Goal: Task Accomplishment & Management: Use online tool/utility

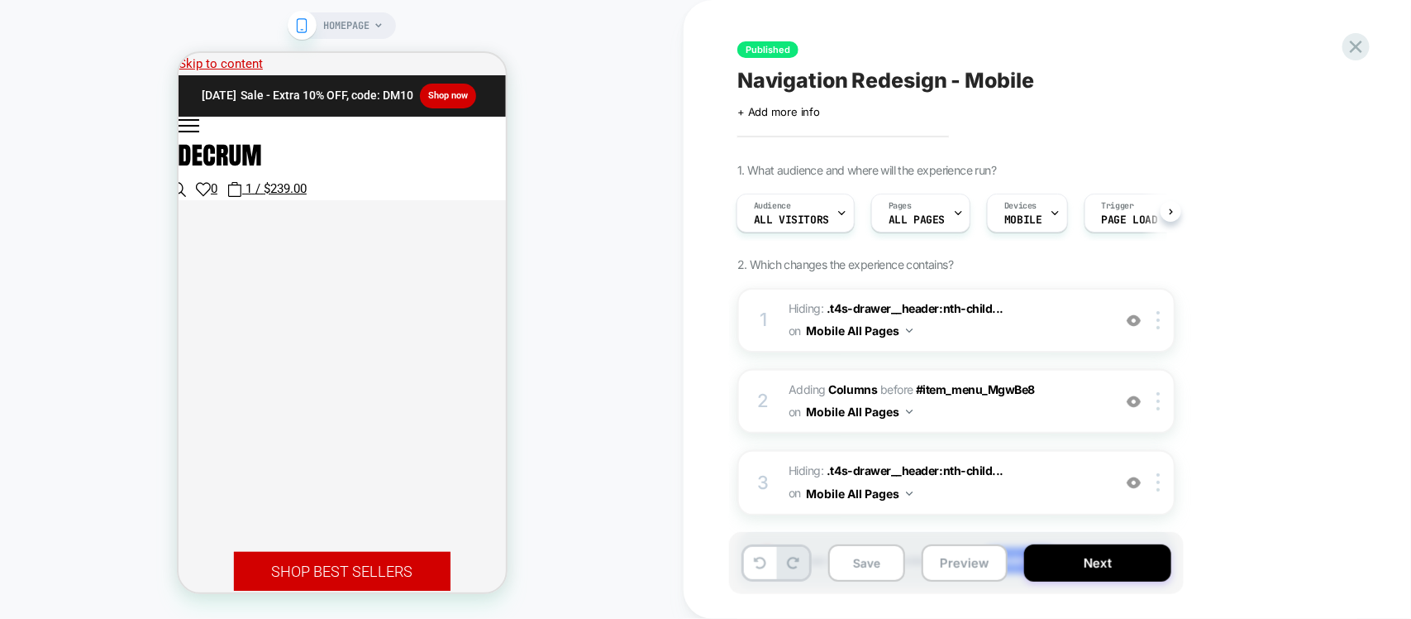
scroll to position [93, 0]
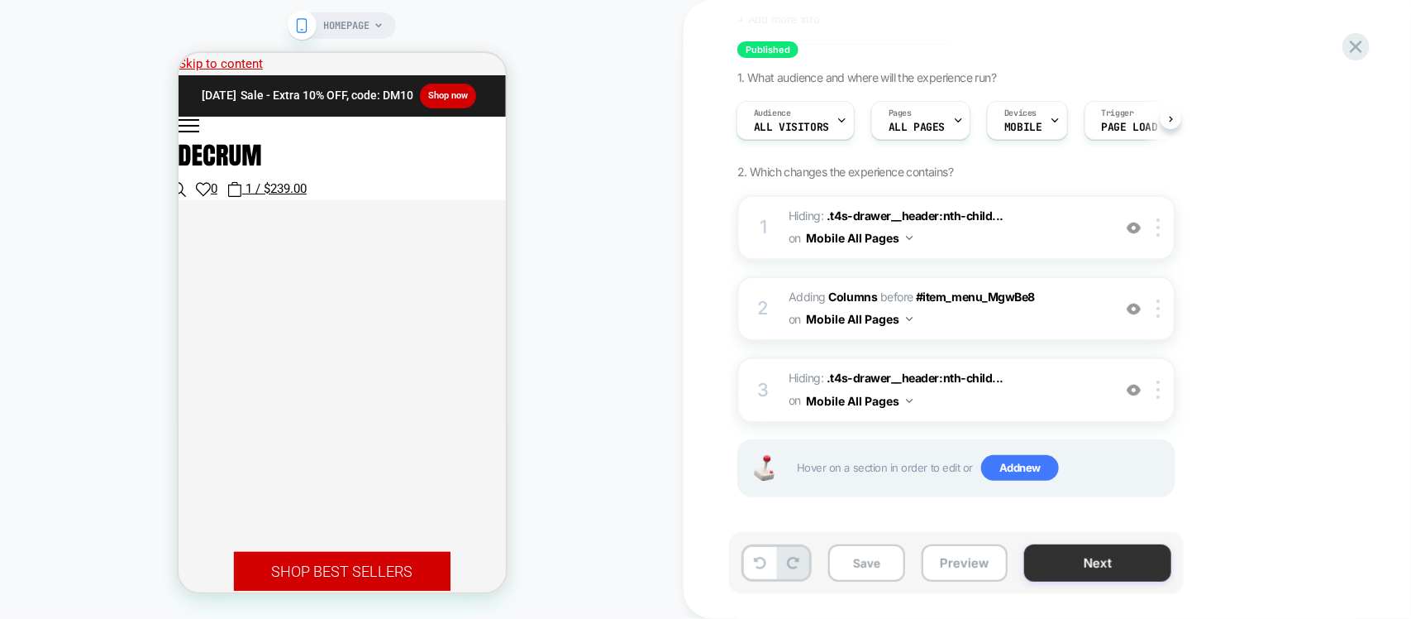
click at [1076, 568] on button "Next" at bounding box center [1098, 562] width 147 height 37
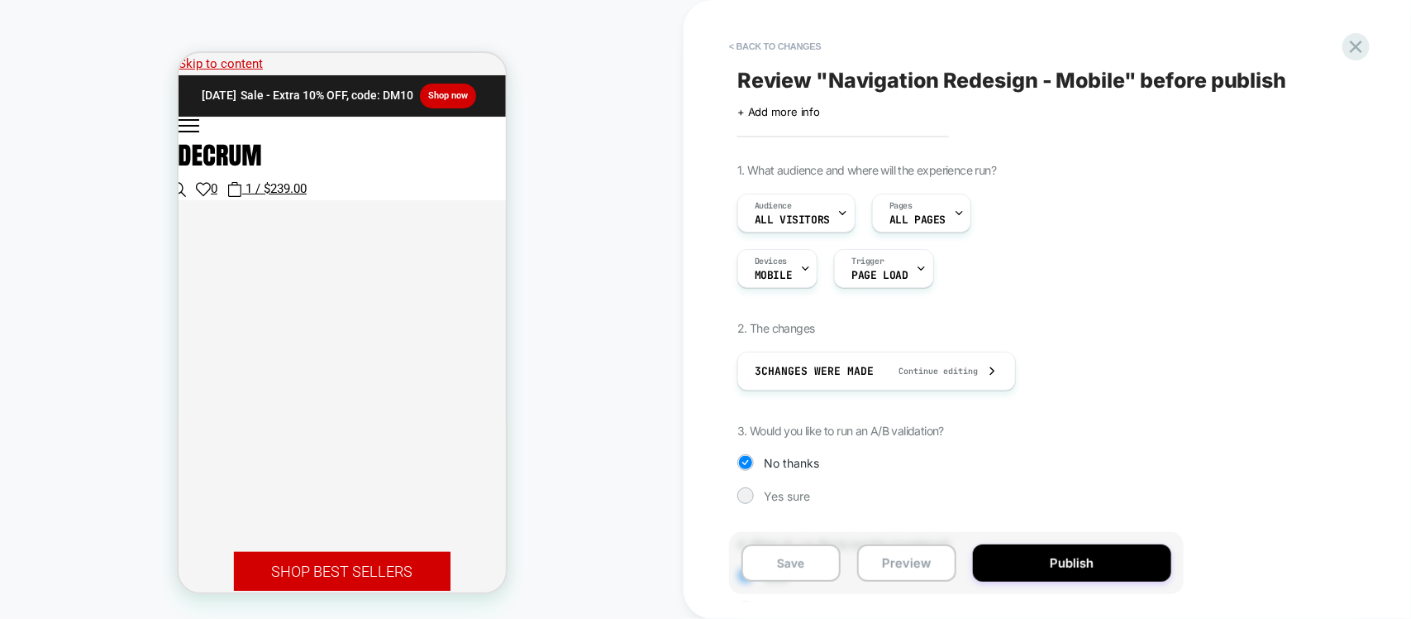
click at [791, 482] on div "1. What audience and where will the experience run? Audience All Visitors Pages…" at bounding box center [1040, 402] width 604 height 479
click at [784, 493] on span "Yes sure" at bounding box center [787, 496] width 46 height 14
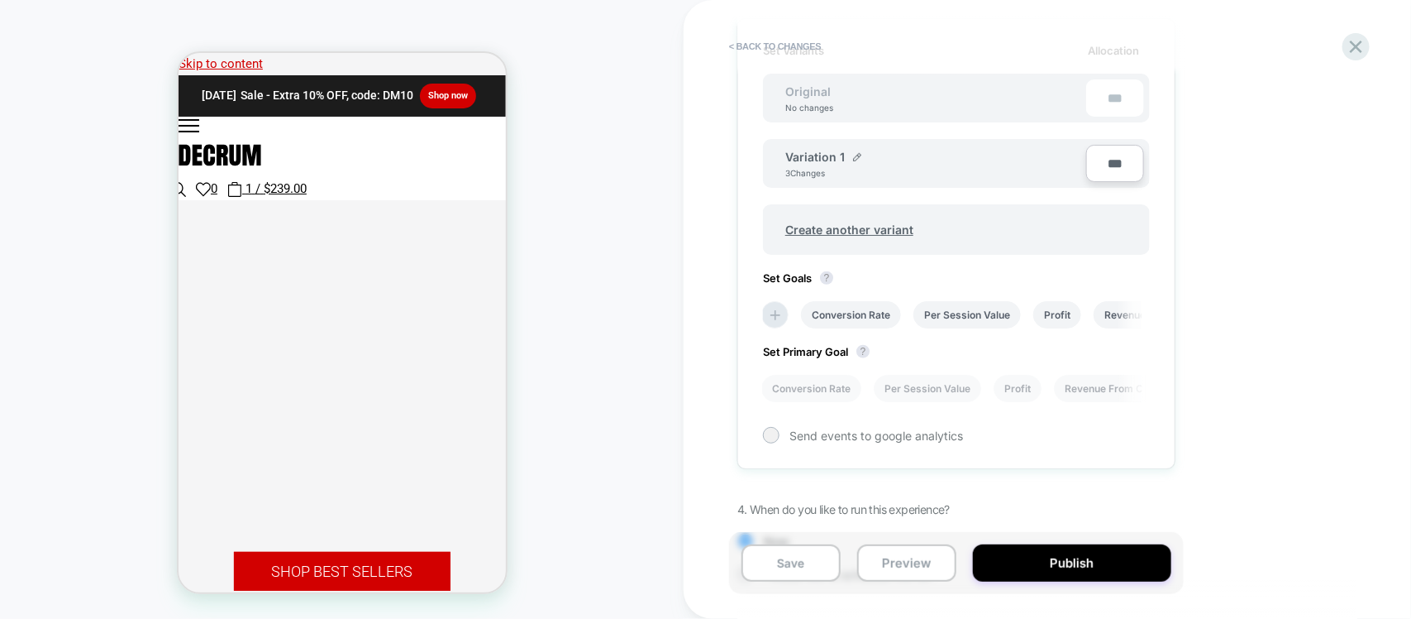
scroll to position [572, 0]
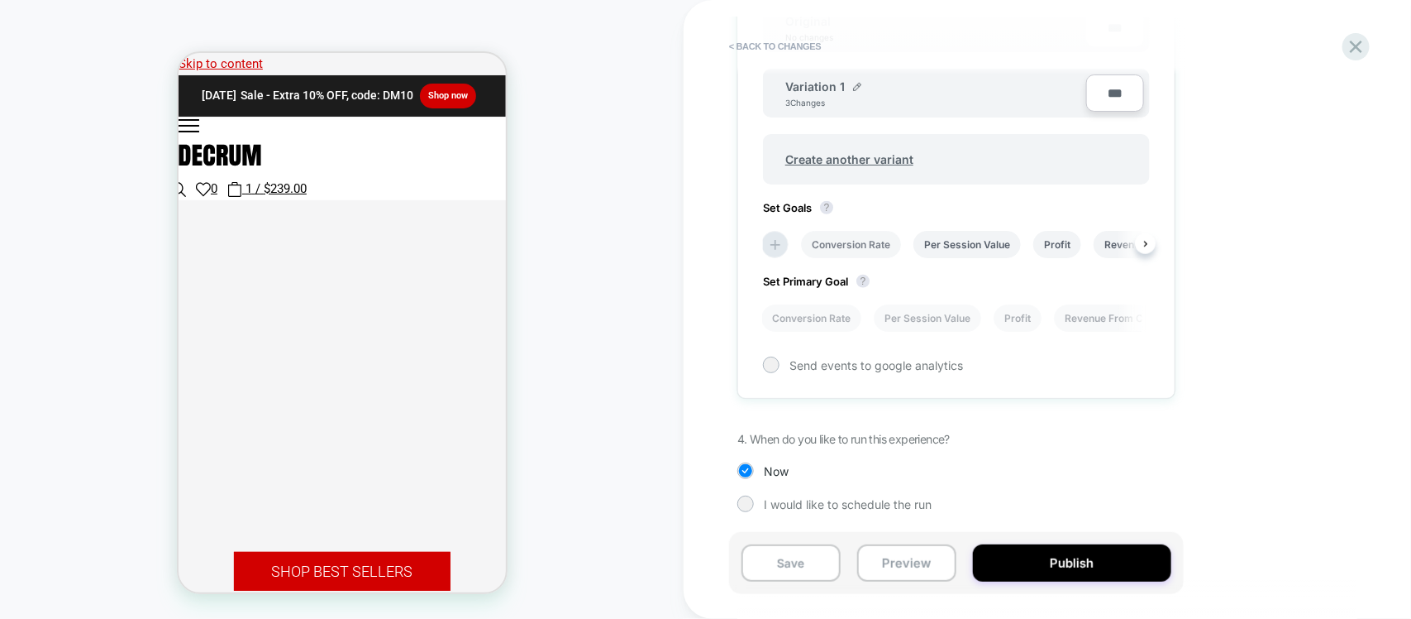
click at [861, 245] on li "Conversion Rate" at bounding box center [851, 244] width 100 height 27
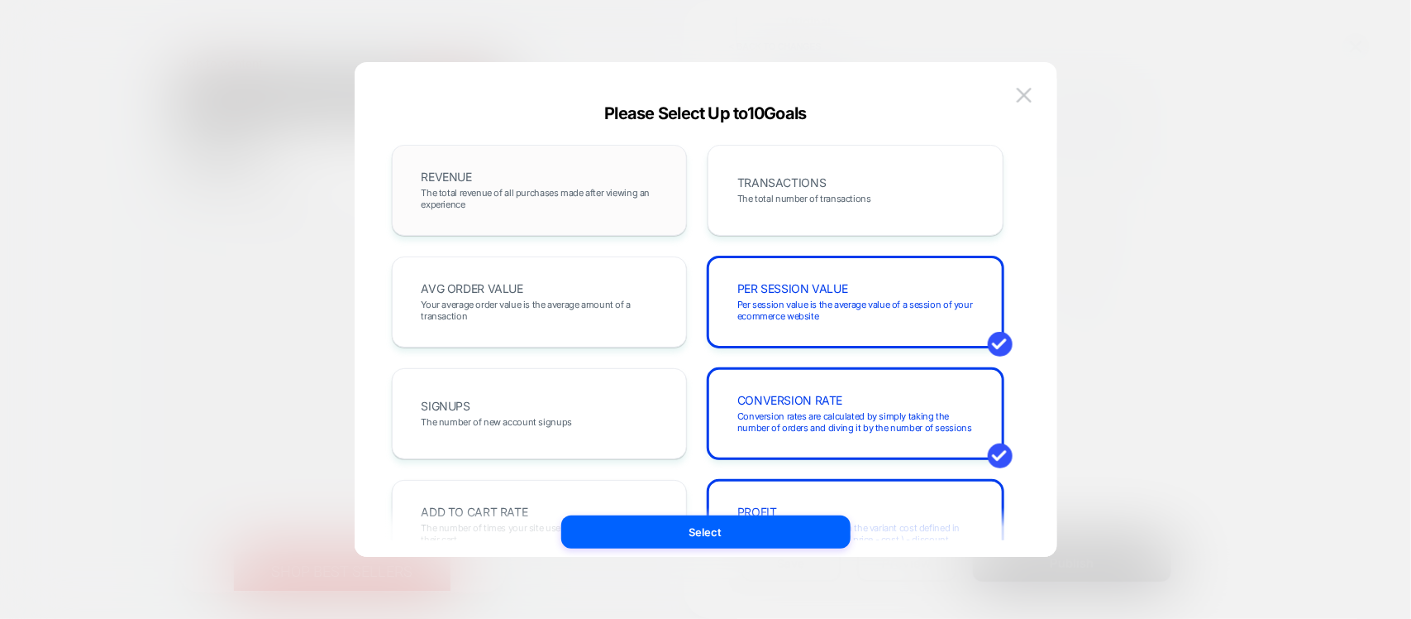
click at [565, 174] on div "REVENUE The total revenue of all purchases made after viewing an experience" at bounding box center [539, 190] width 261 height 56
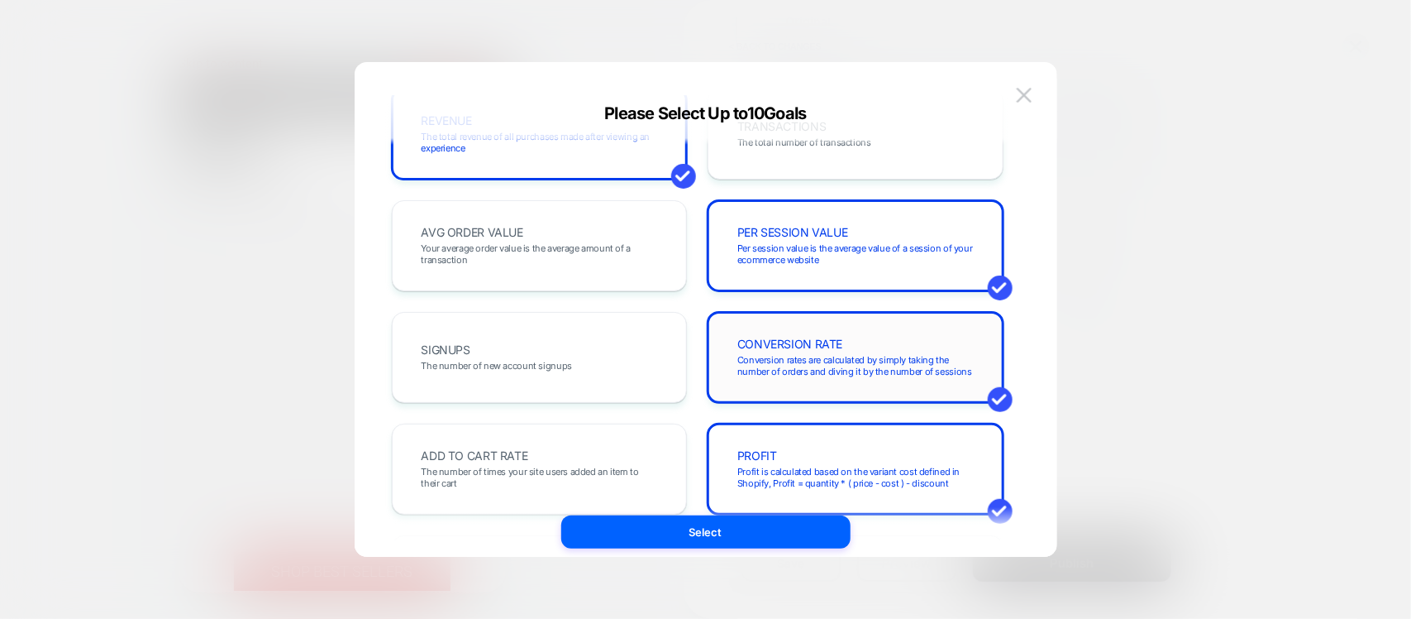
scroll to position [103, 0]
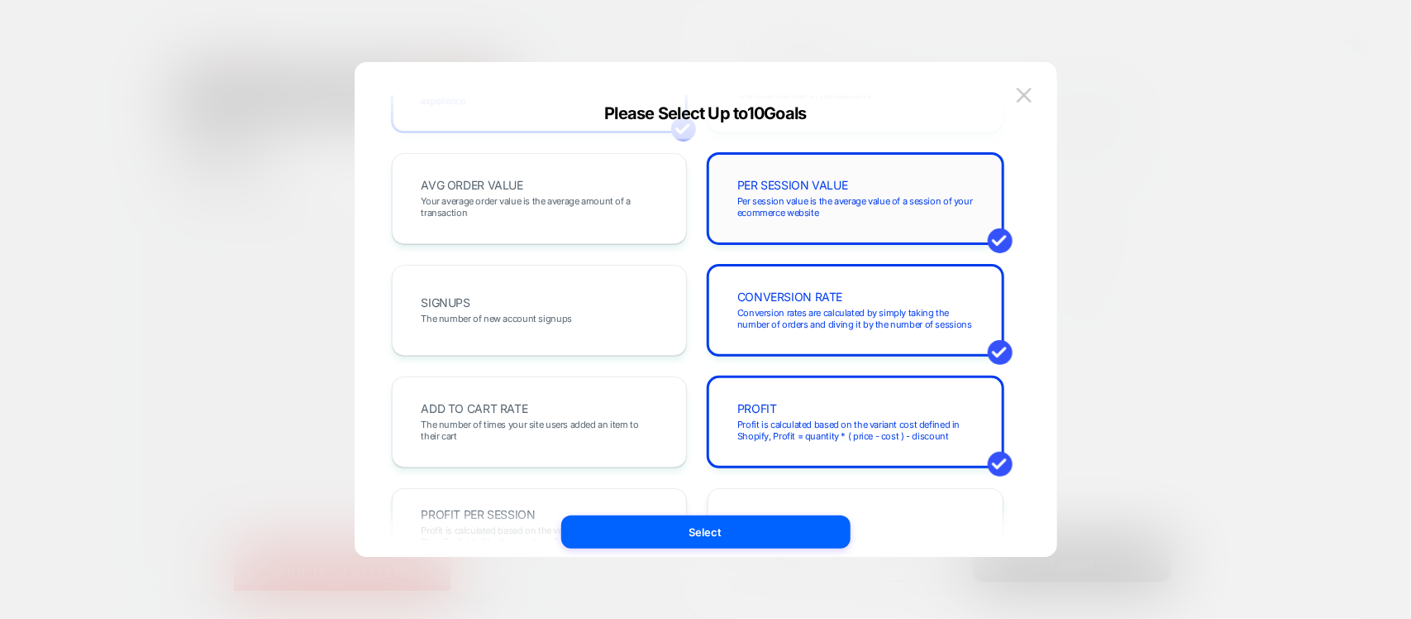
click at [802, 211] on span "Per session value is the average value of a session of your ecommerce website" at bounding box center [856, 206] width 236 height 23
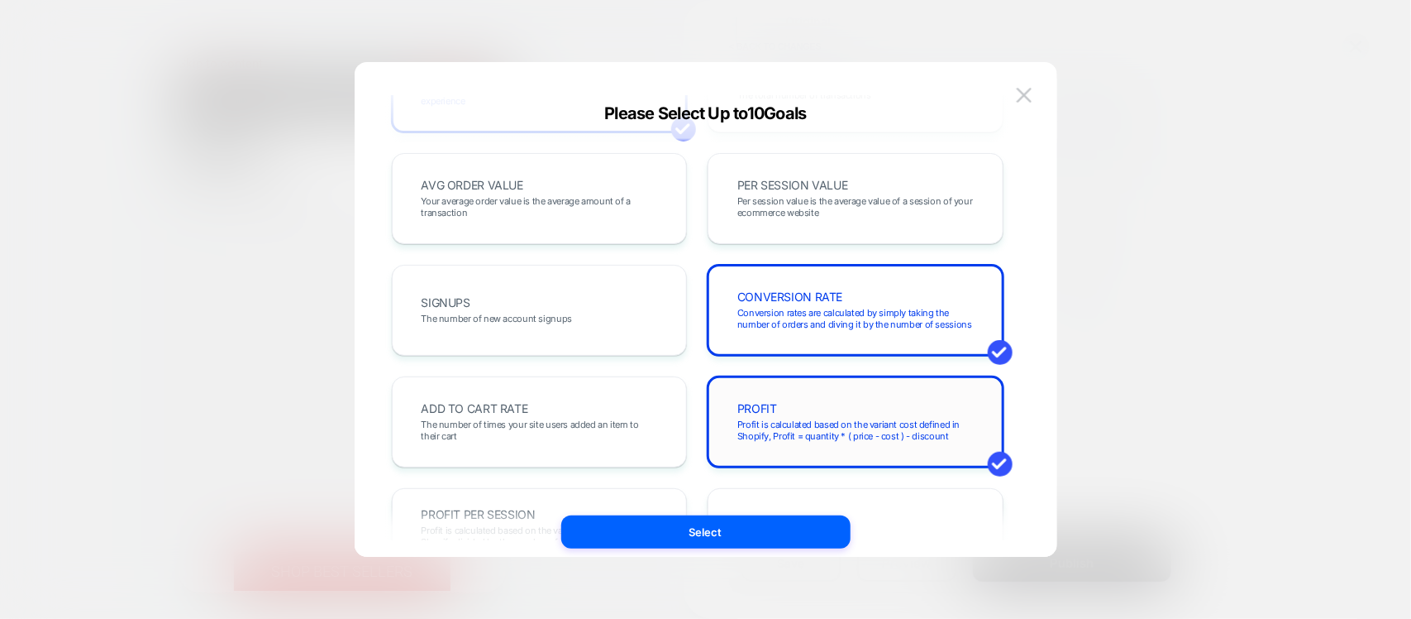
click at [788, 418] on span "Profit is calculated based on the variant cost defined in Shopify, Profit = qua…" at bounding box center [856, 429] width 236 height 23
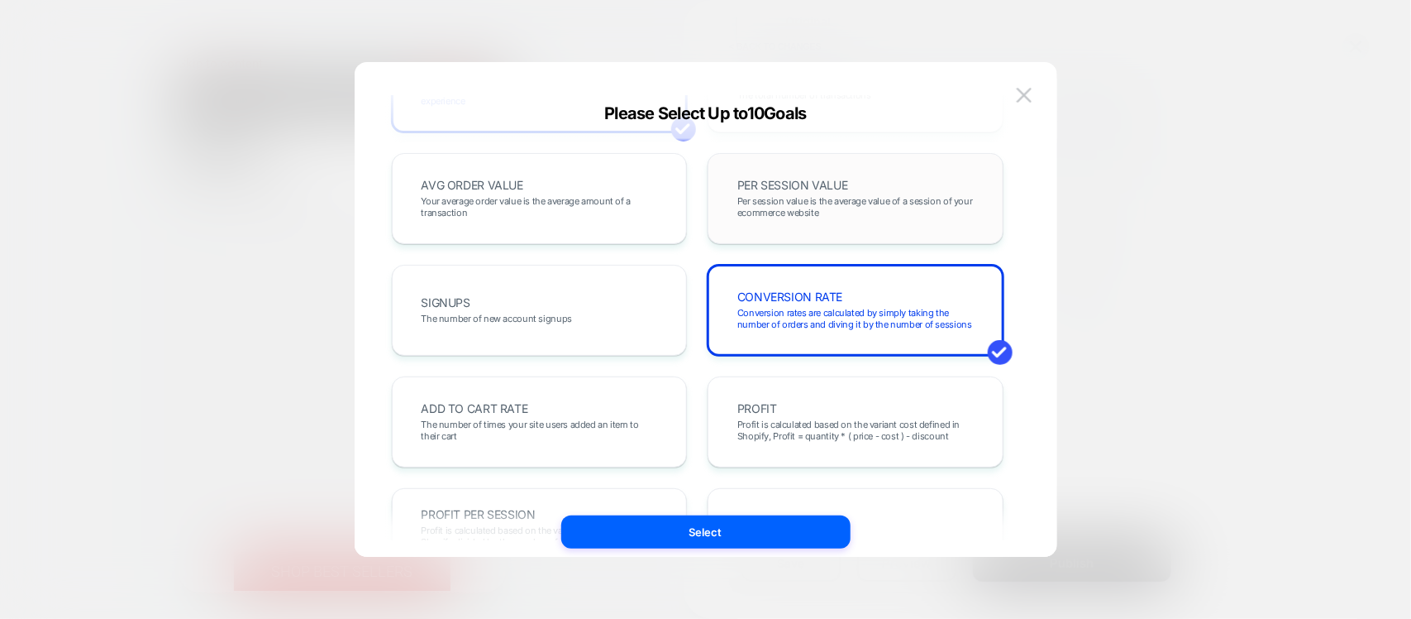
click at [800, 180] on span "PER SESSION VALUE" at bounding box center [793, 185] width 111 height 12
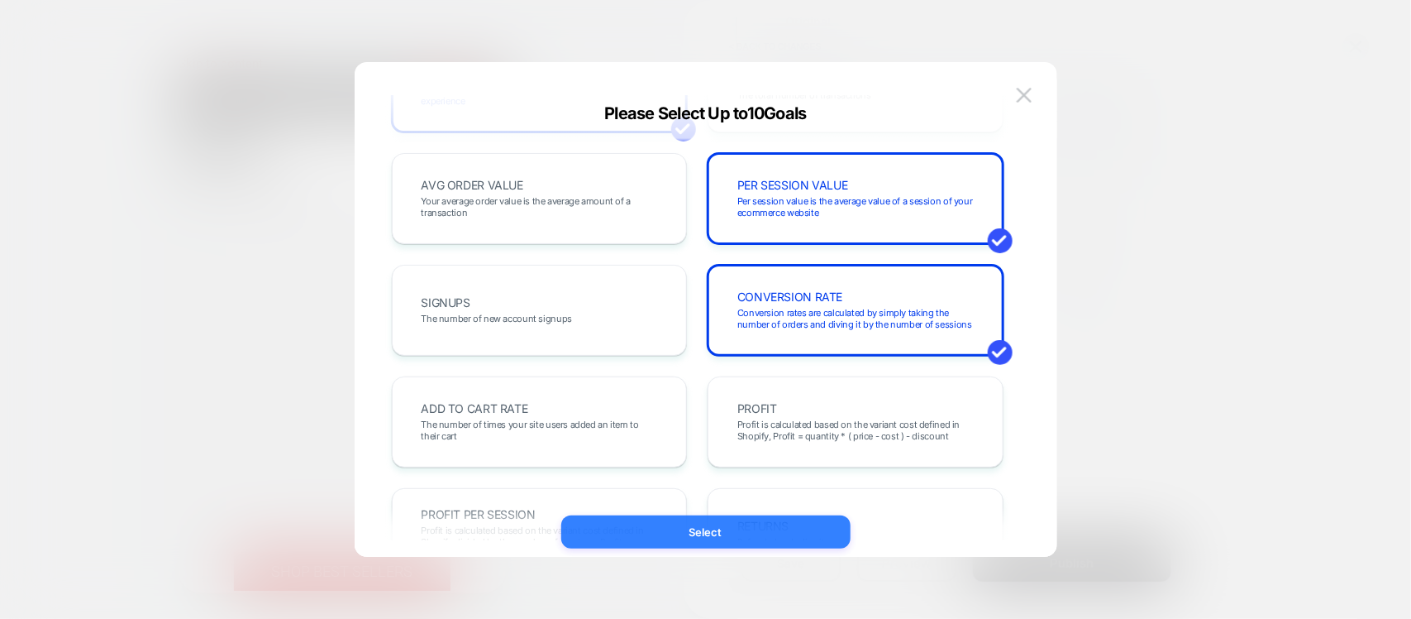
click at [633, 532] on button "Select" at bounding box center [705, 531] width 289 height 33
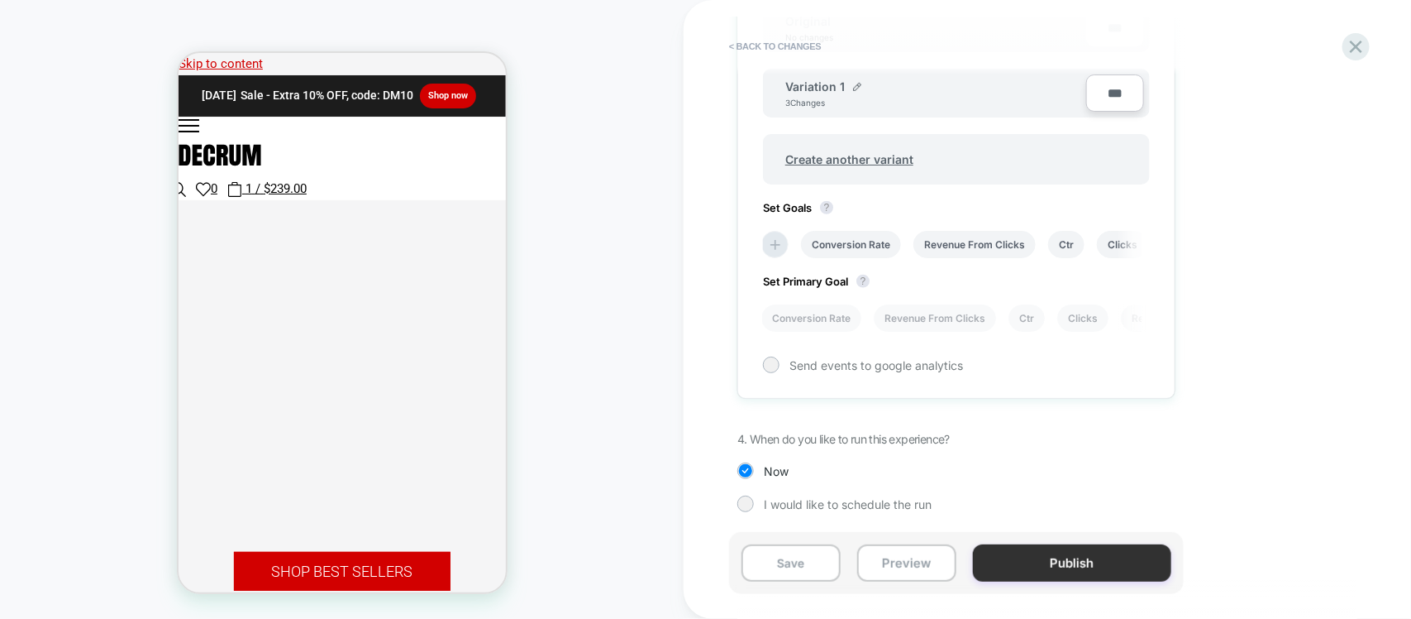
click at [1031, 548] on button "Publish" at bounding box center [1072, 562] width 198 height 37
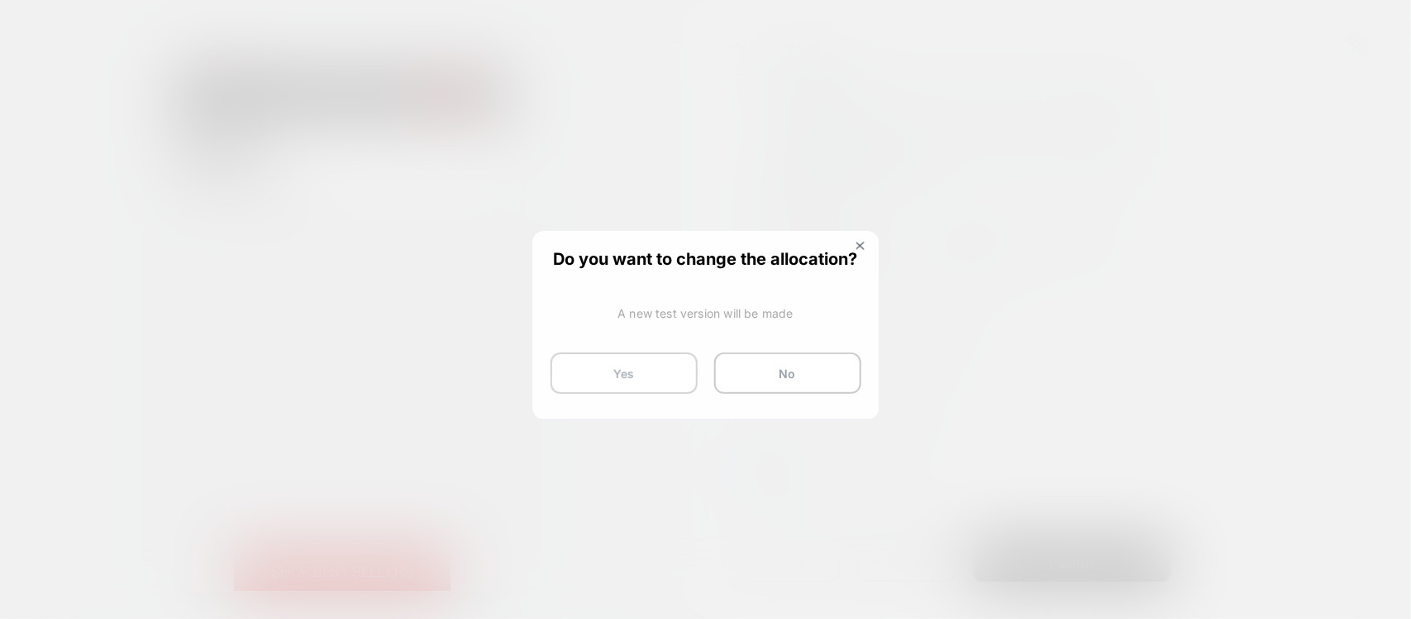
click at [628, 370] on button "Yes" at bounding box center [624, 372] width 147 height 41
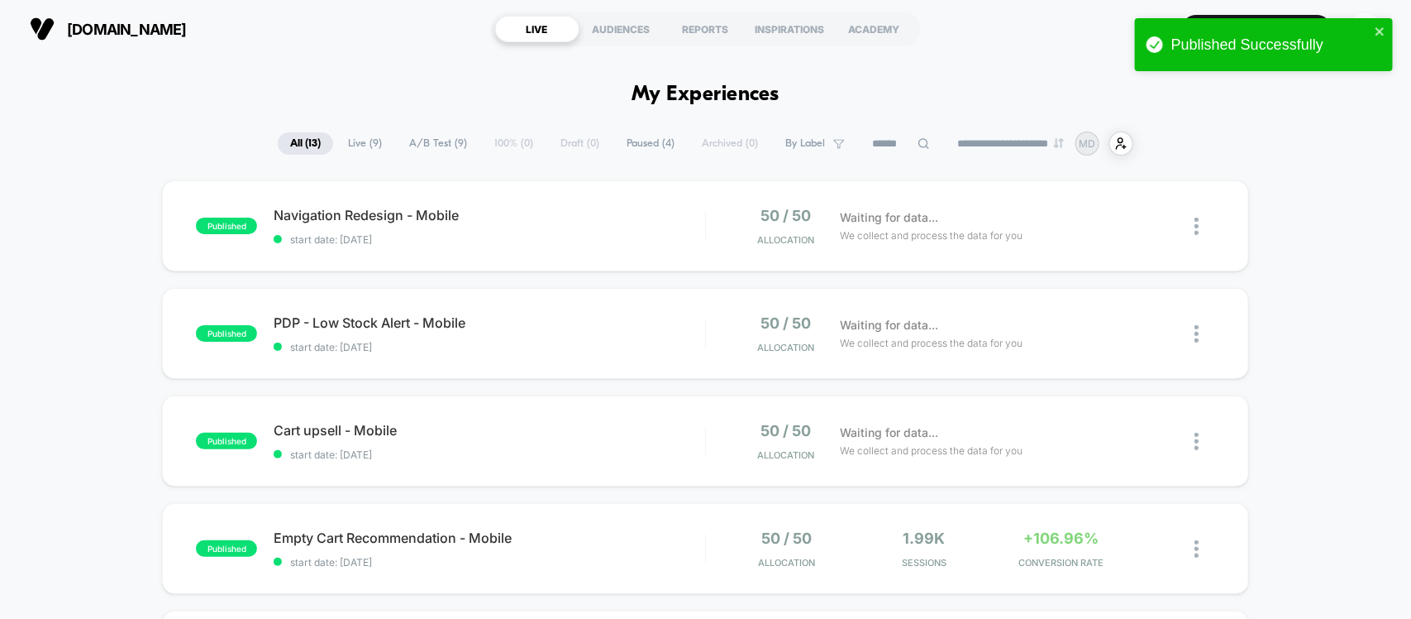
click at [351, 142] on span "Live ( 9 )" at bounding box center [365, 143] width 59 height 22
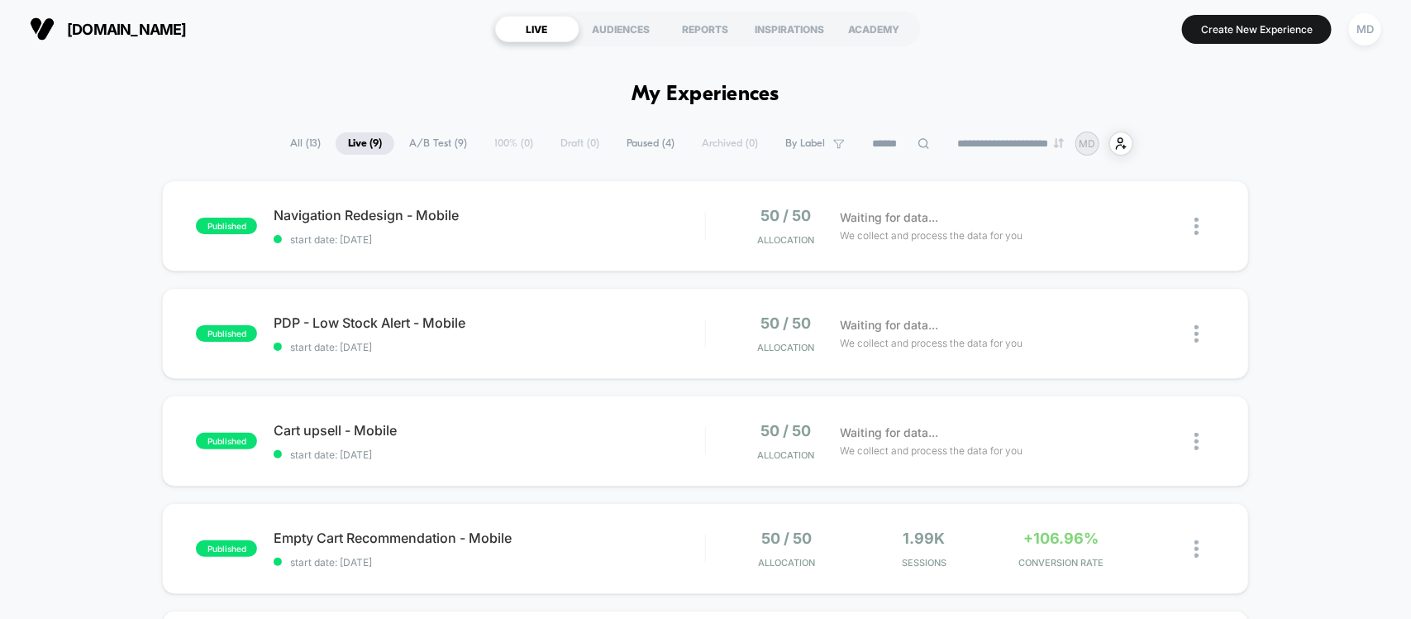
click at [294, 142] on span "All ( 13 )" at bounding box center [305, 143] width 55 height 22
click at [342, 142] on span "Live ( 9 )" at bounding box center [365, 143] width 59 height 22
click at [438, 147] on span "A/B Test ( 9 )" at bounding box center [438, 143] width 83 height 22
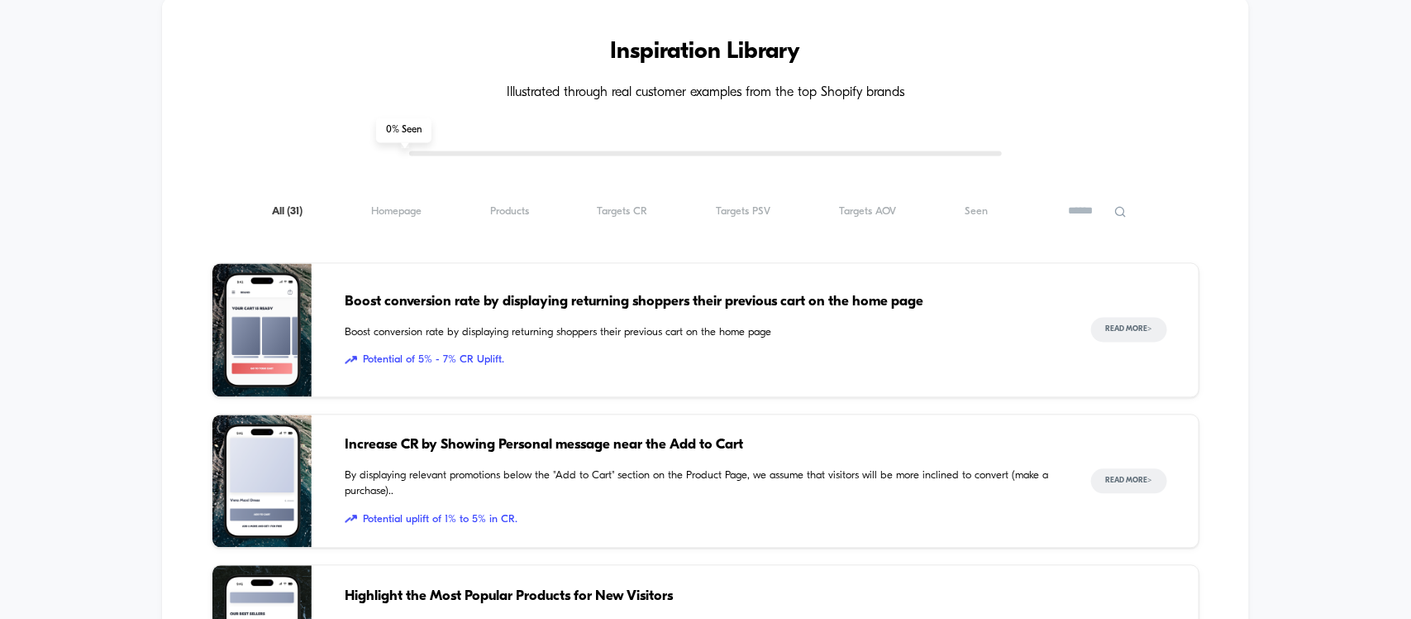
scroll to position [1344, 0]
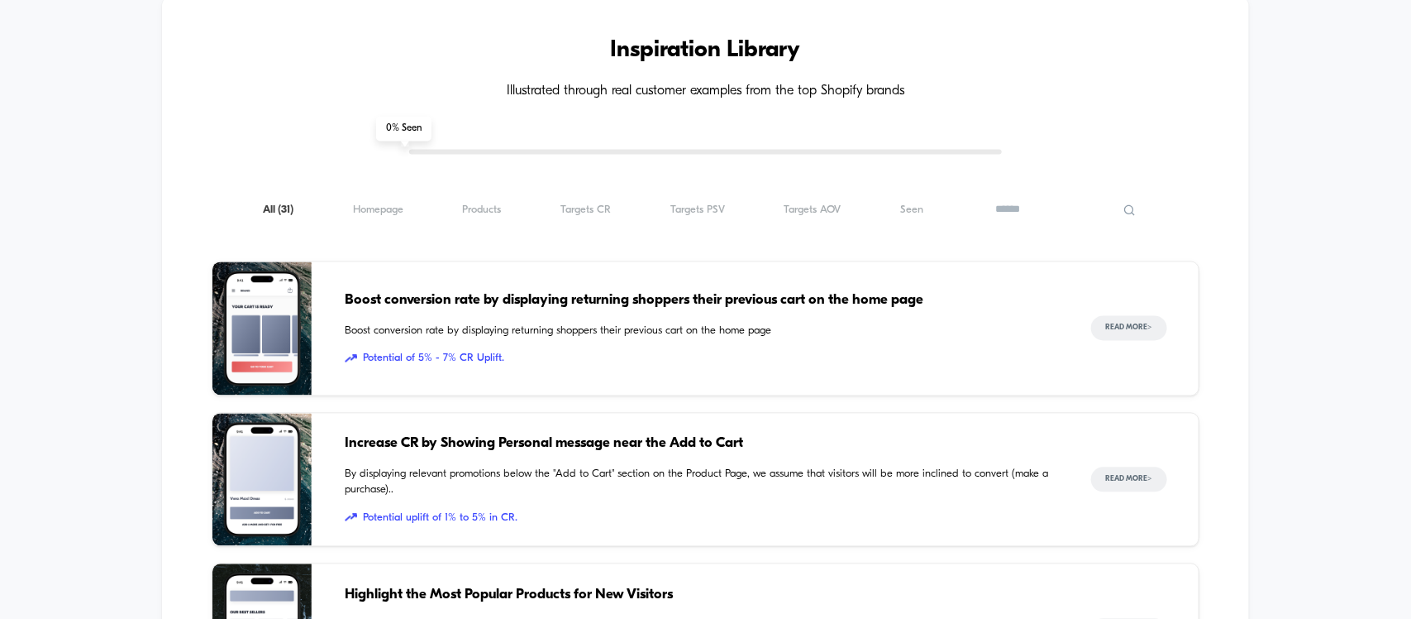
click at [1105, 212] on input at bounding box center [1065, 210] width 165 height 20
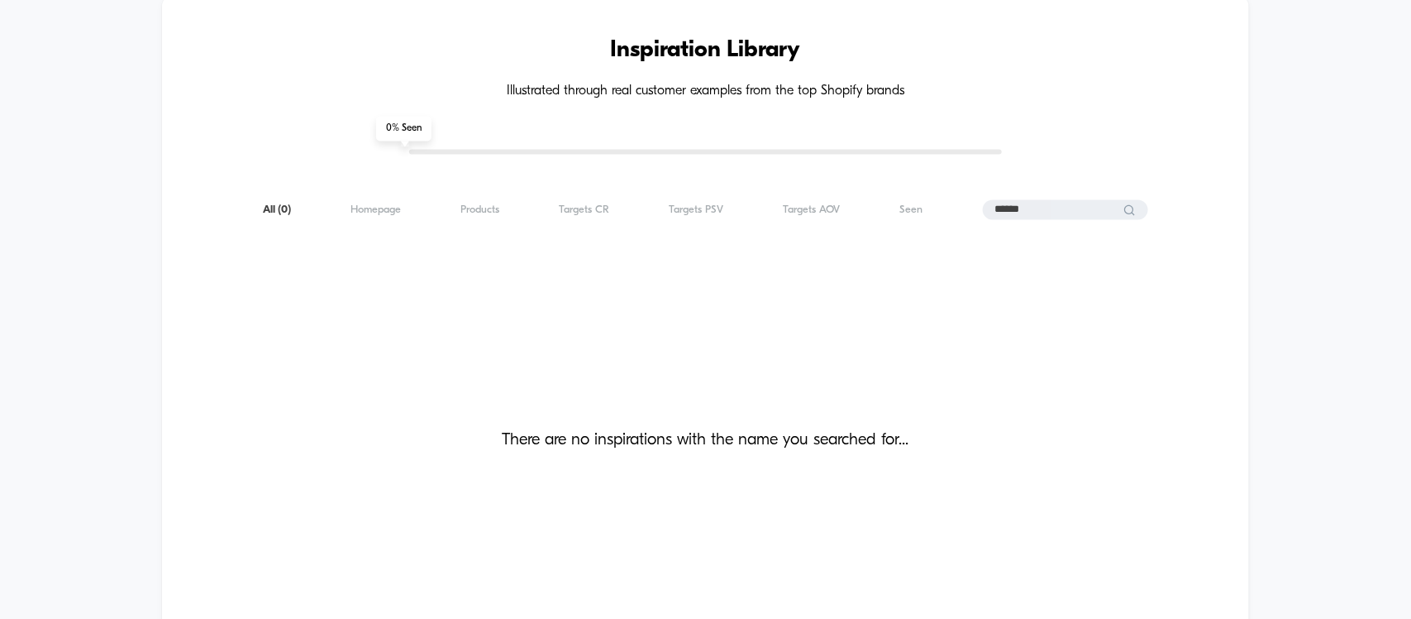
click at [1080, 213] on input "******" at bounding box center [1065, 210] width 165 height 20
type input "****"
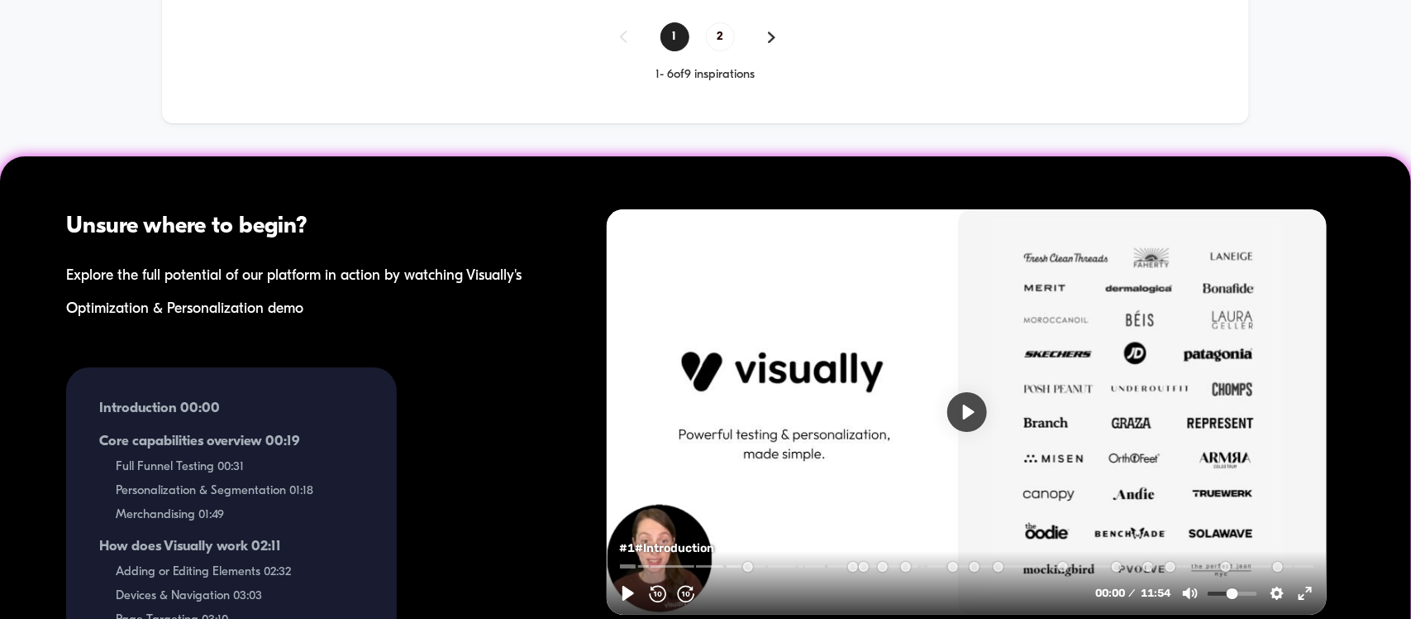
scroll to position [2476, 0]
